Goal: Find specific page/section: Find specific page/section

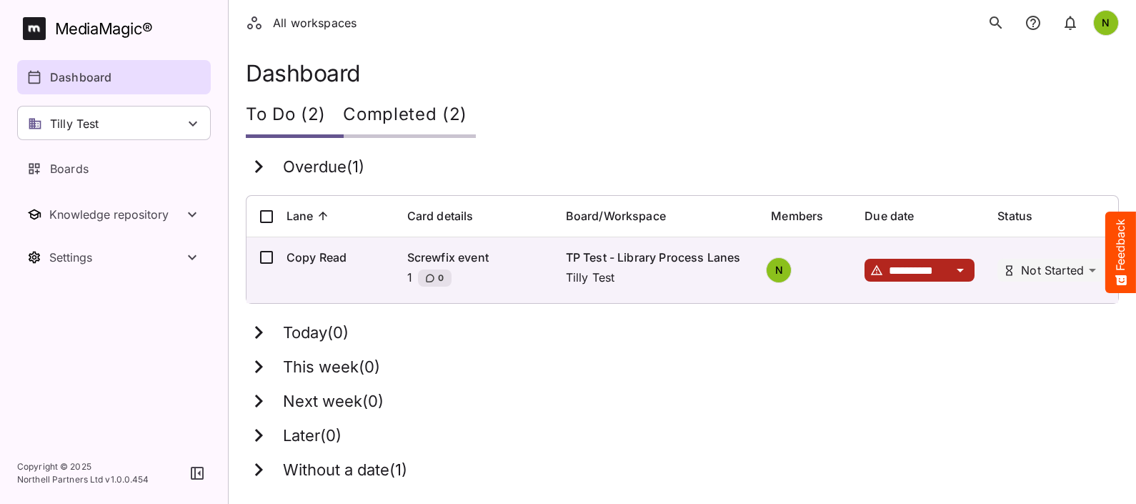
click at [95, 81] on p "Dashboard" at bounding box center [80, 77] width 61 height 17
click at [1110, 18] on div "N" at bounding box center [1106, 23] width 26 height 26
click at [685, 115] on div at bounding box center [568, 252] width 1136 height 504
click at [69, 168] on p "Boards" at bounding box center [69, 168] width 39 height 17
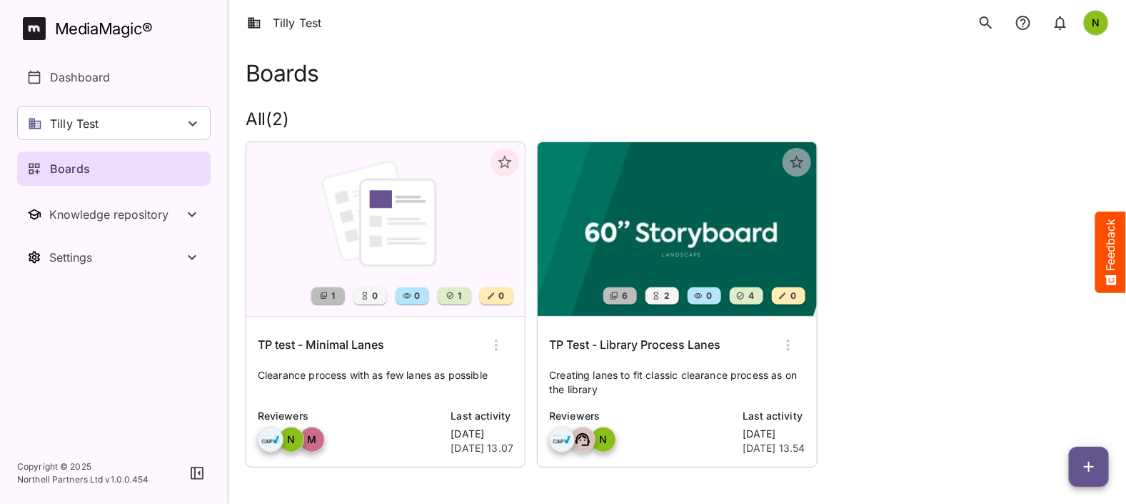
scroll to position [2, 0]
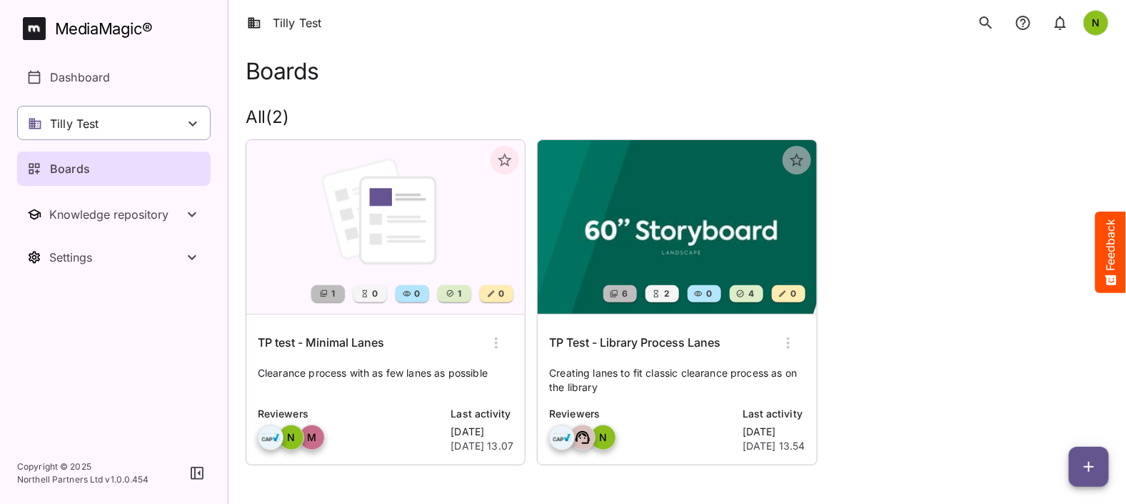
click at [206, 121] on div "Tilly Test" at bounding box center [114, 123] width 194 height 34
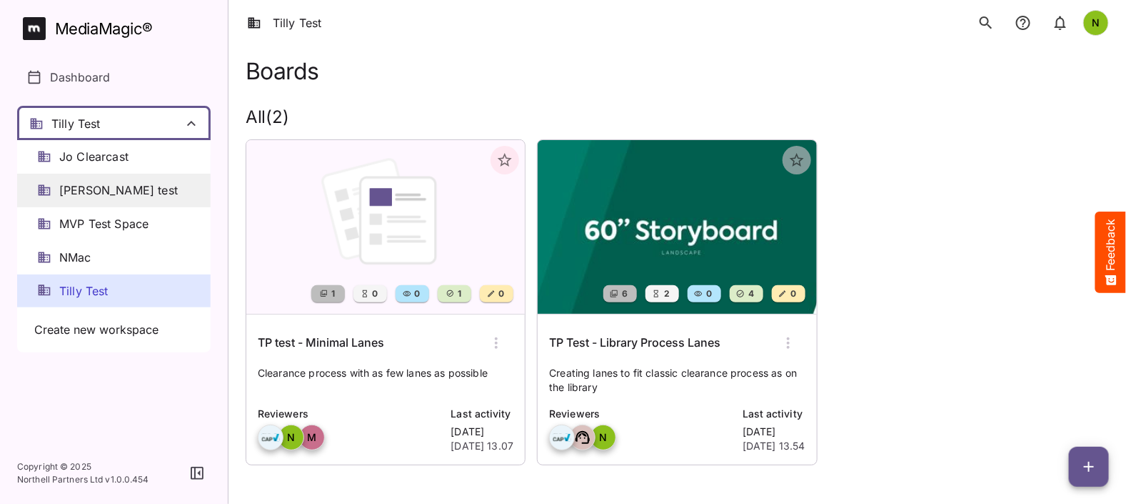
click at [104, 192] on span "[PERSON_NAME] test" at bounding box center [118, 190] width 119 height 16
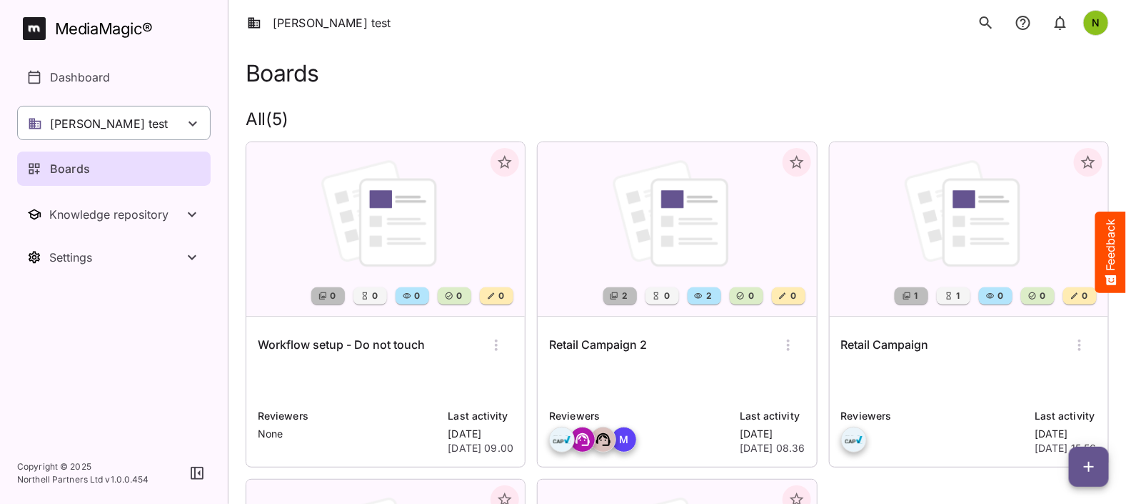
click at [179, 121] on div "[PERSON_NAME] test" at bounding box center [114, 123] width 194 height 34
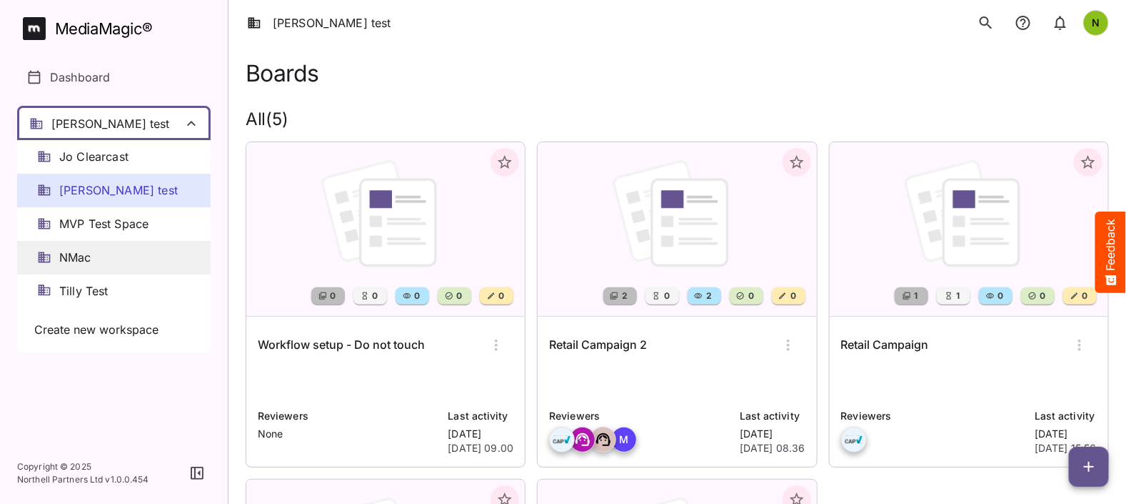
click at [86, 255] on span "NMac" at bounding box center [75, 257] width 32 height 16
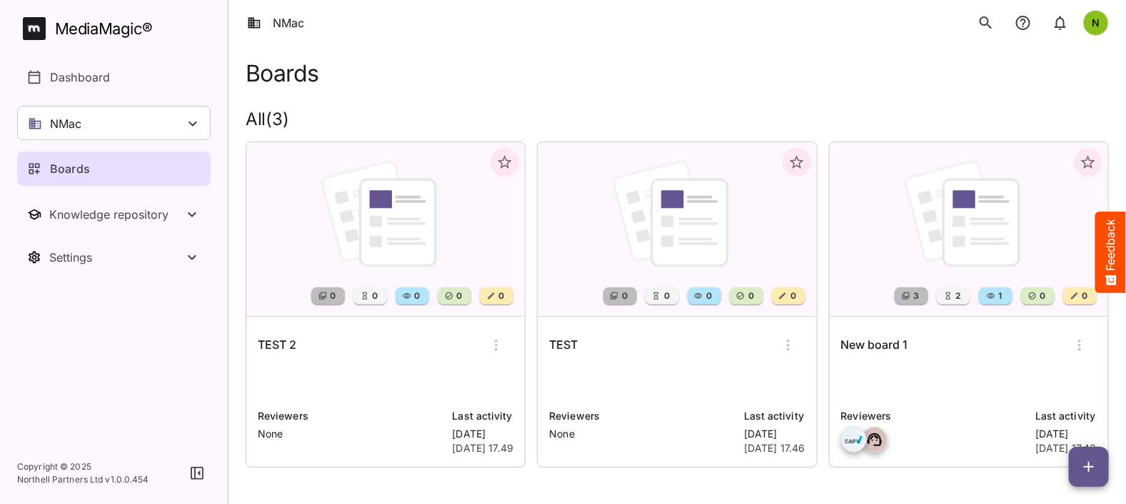
scroll to position [2, 0]
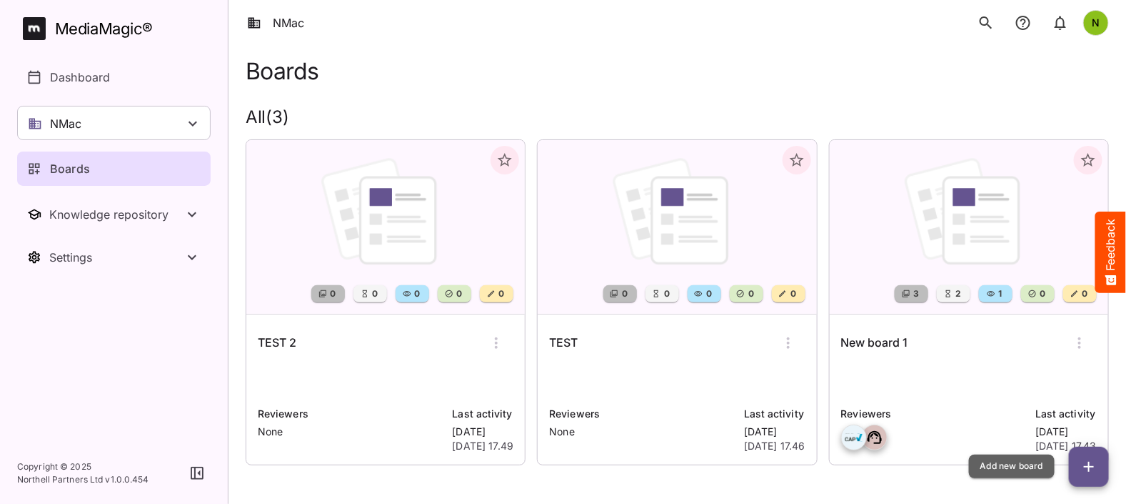
click at [1089, 464] on icon "button" at bounding box center [1089, 466] width 10 height 10
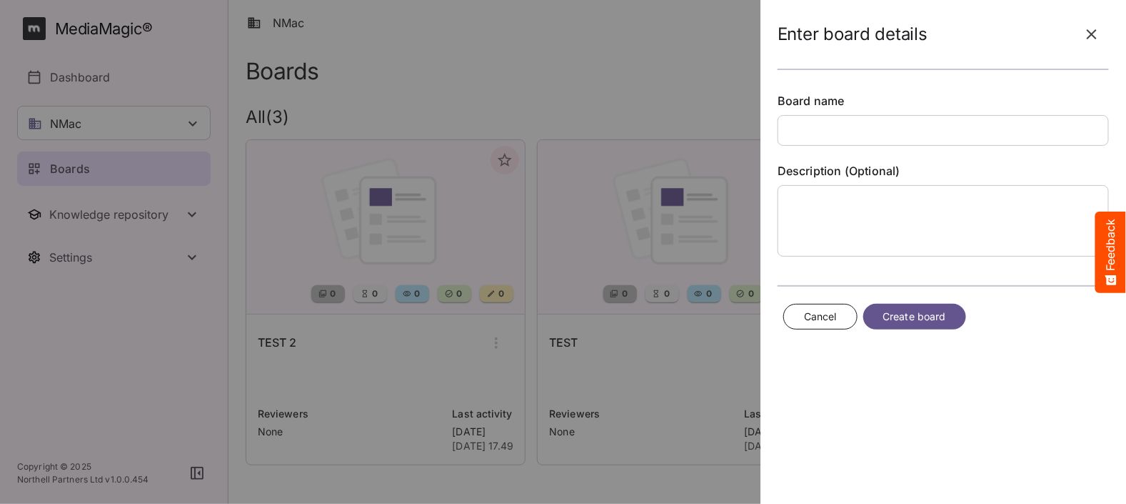
click at [1096, 26] on icon "button" at bounding box center [1091, 34] width 17 height 17
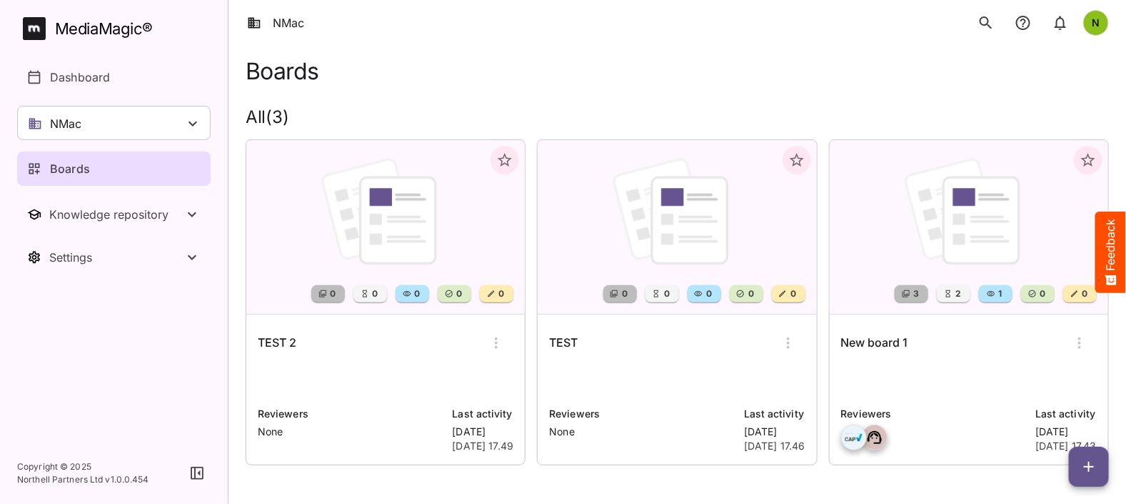
click at [953, 249] on img at bounding box center [969, 227] width 279 height 174
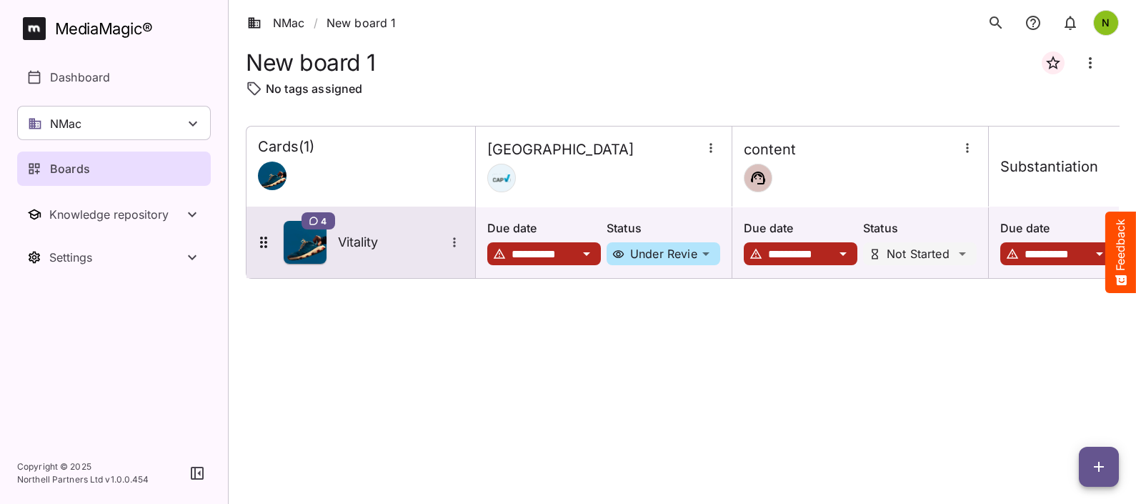
click at [358, 238] on h5 "Vitality" at bounding box center [391, 242] width 107 height 17
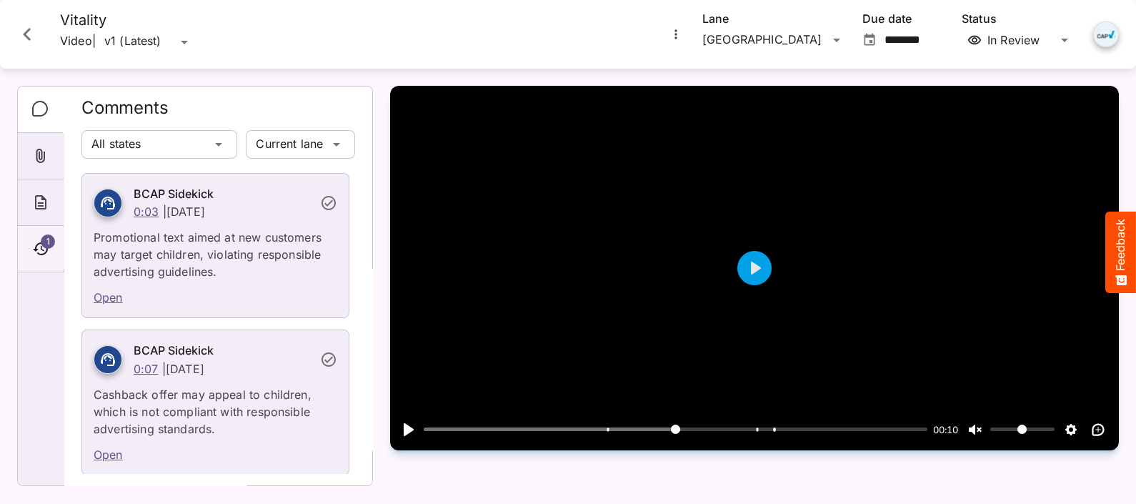
click at [46, 248] on icon "Timeline" at bounding box center [40, 248] width 17 height 17
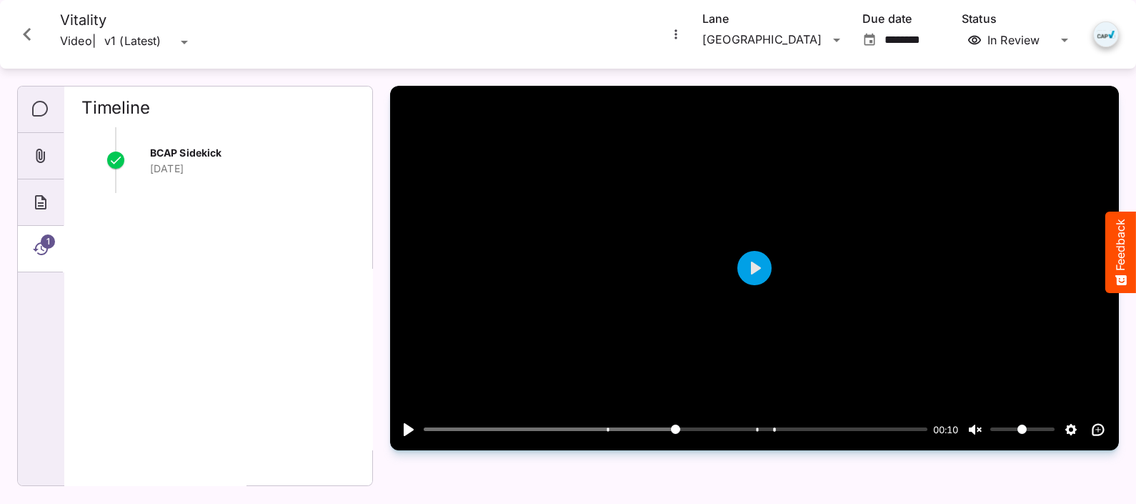
click at [25, 30] on icon "Close card" at bounding box center [27, 34] width 26 height 26
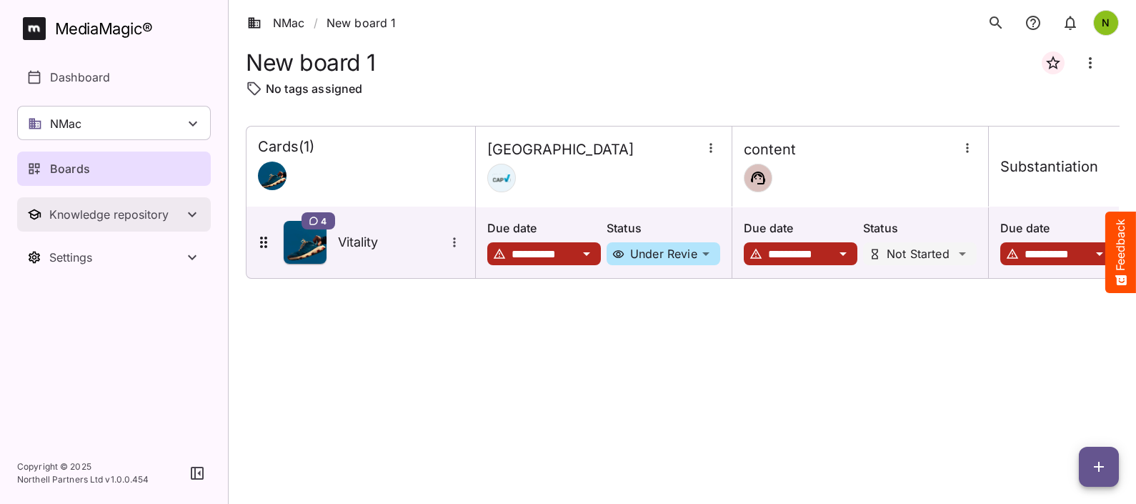
click at [94, 213] on div "Knowledge repository" at bounding box center [116, 214] width 134 height 14
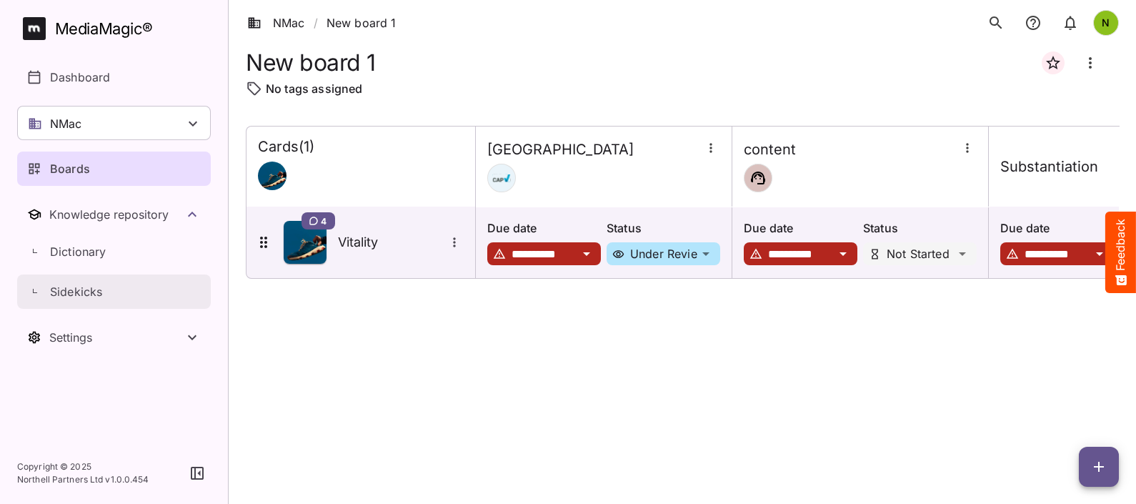
click at [78, 300] on link "Sidekicks" at bounding box center [114, 291] width 194 height 34
